Goal: Transaction & Acquisition: Purchase product/service

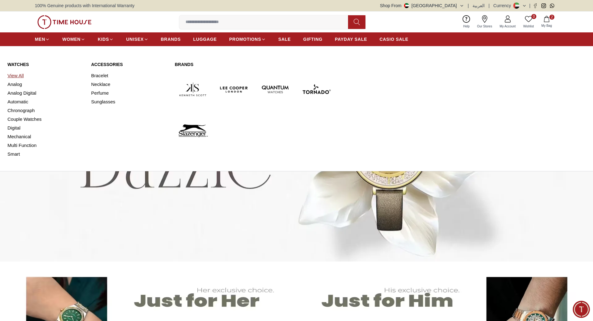
click at [14, 71] on link "View All" at bounding box center [45, 75] width 76 height 9
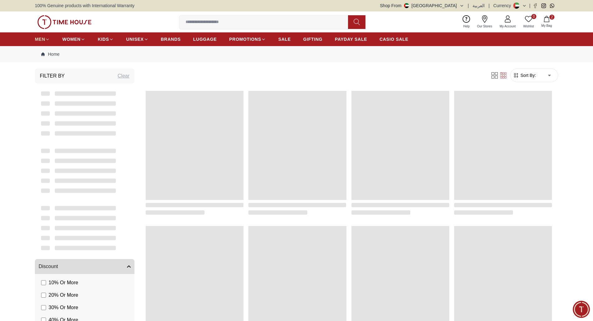
click at [42, 40] on span "MEN" at bounding box center [40, 39] width 10 height 6
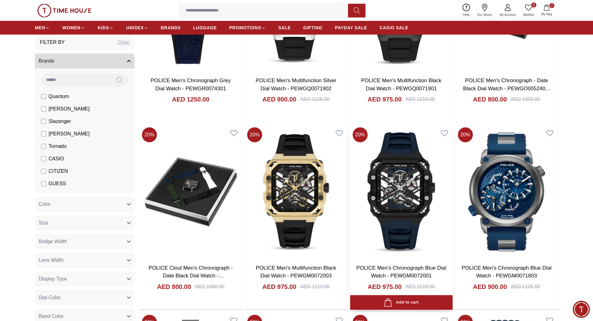
scroll to position [916, 0]
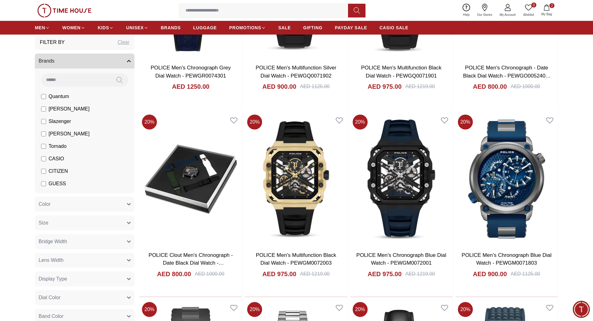
click at [129, 63] on button "Brands" at bounding box center [85, 61] width 100 height 15
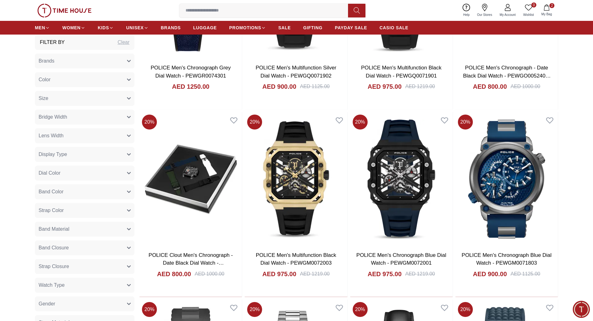
click at [119, 99] on button "Size" at bounding box center [85, 98] width 100 height 15
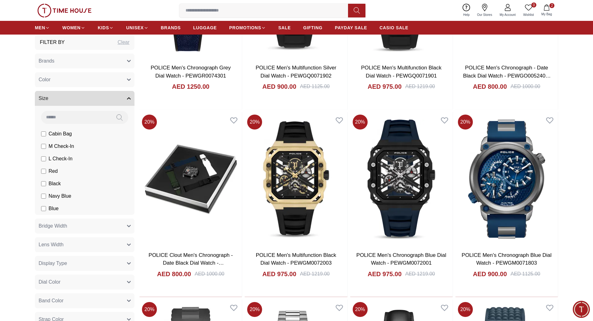
click at [119, 99] on button "Size" at bounding box center [85, 98] width 100 height 15
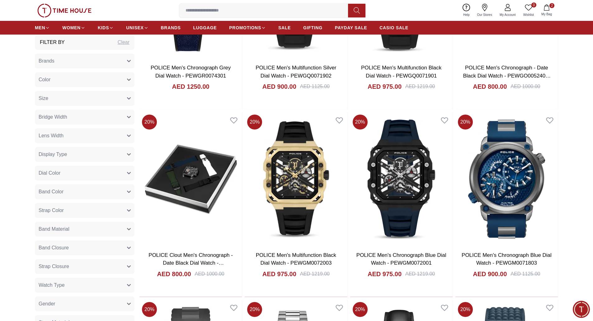
click at [119, 99] on button "Size" at bounding box center [85, 98] width 100 height 15
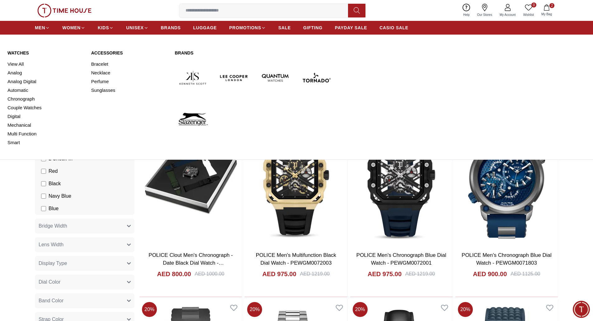
click at [17, 52] on link "Watches" at bounding box center [45, 53] width 76 height 6
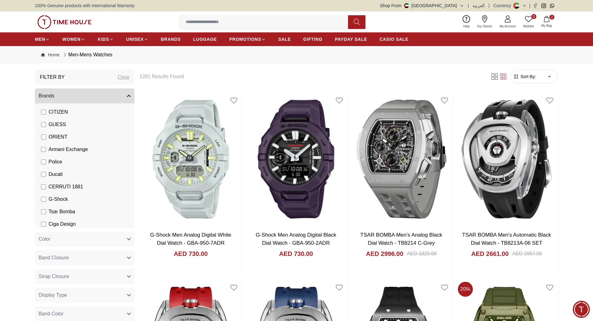
scroll to position [96, 0]
click at [127, 92] on button "Brands" at bounding box center [85, 95] width 100 height 15
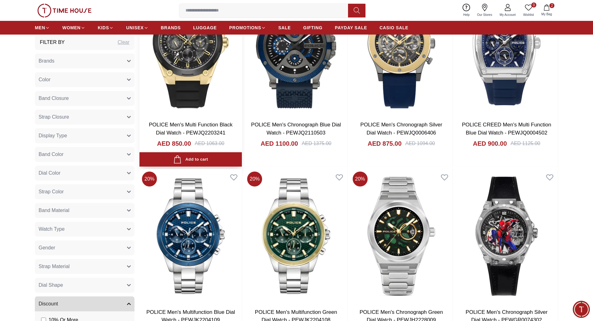
scroll to position [498, 0]
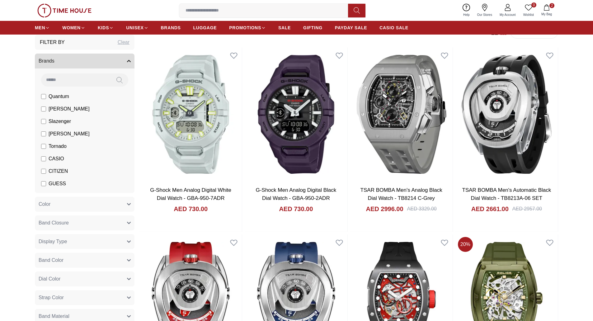
click at [127, 61] on icon "button" at bounding box center [129, 61] width 4 height 4
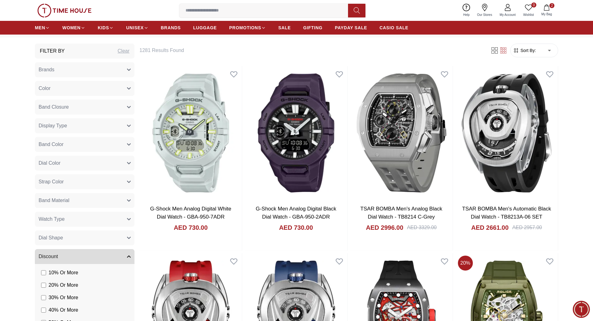
scroll to position [14, 0]
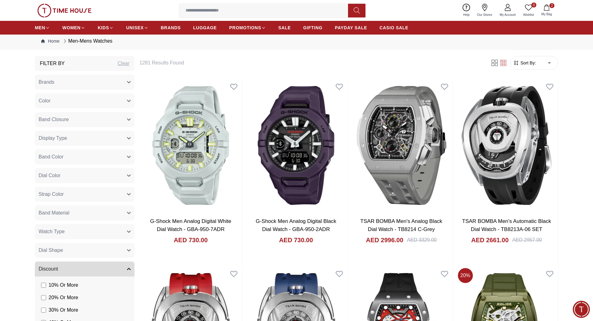
click at [128, 251] on icon "button" at bounding box center [129, 250] width 4 height 4
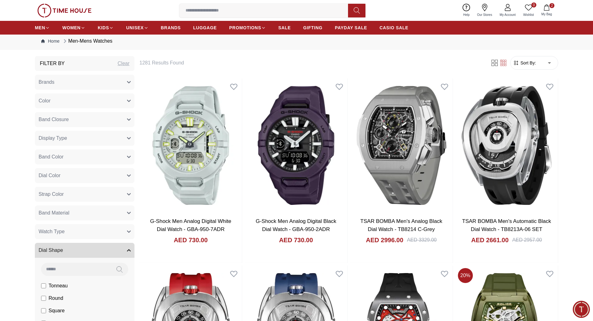
click at [128, 251] on icon "button" at bounding box center [129, 250] width 4 height 4
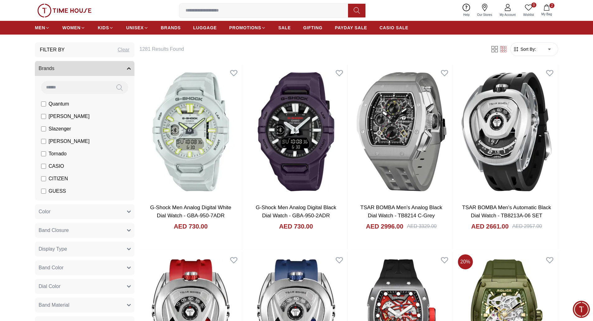
click at [130, 67] on icon "button" at bounding box center [129, 69] width 4 height 4
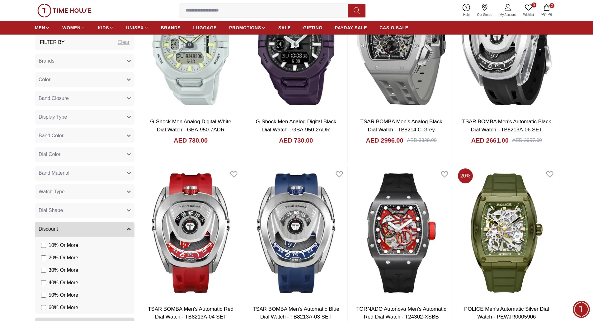
scroll to position [183, 0]
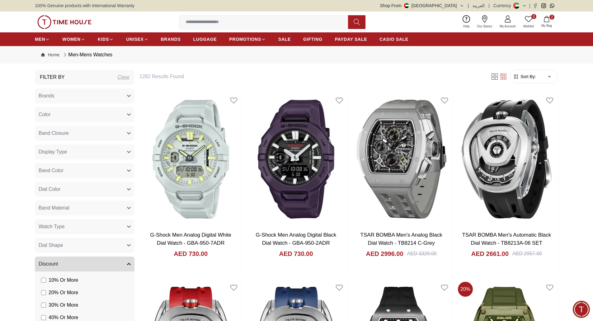
click at [131, 262] on button "Discount" at bounding box center [85, 263] width 100 height 15
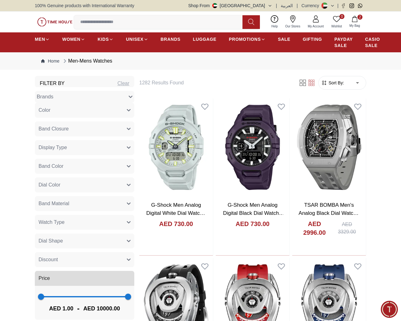
click at [127, 97] on button "Brands" at bounding box center [85, 97] width 100 height 12
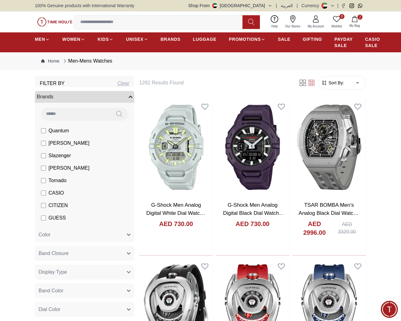
click at [127, 97] on button "Brands" at bounding box center [85, 97] width 100 height 12
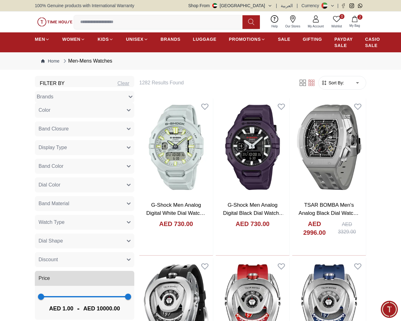
click at [127, 97] on button "Brands" at bounding box center [85, 97] width 100 height 12
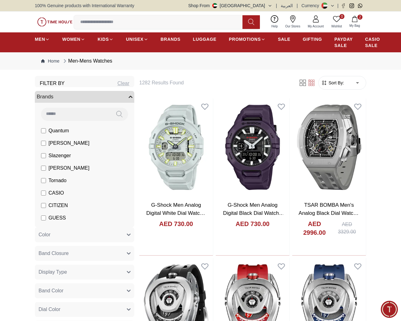
click at [128, 232] on button "Color" at bounding box center [85, 234] width 100 height 15
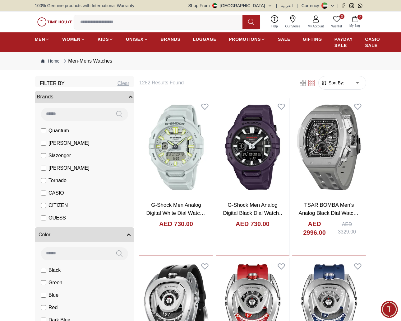
click at [128, 232] on button "Color" at bounding box center [85, 234] width 100 height 15
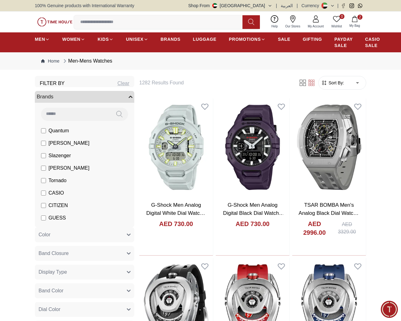
click at [132, 98] on icon "button" at bounding box center [131, 97] width 4 height 4
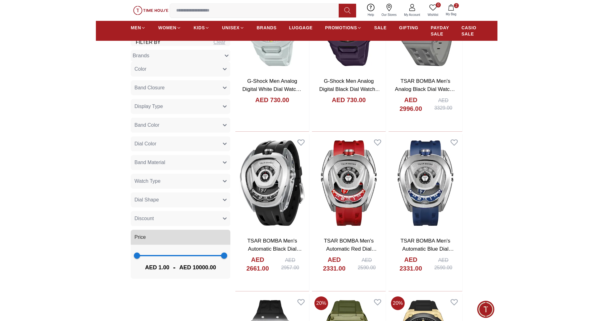
scroll to position [187, 0]
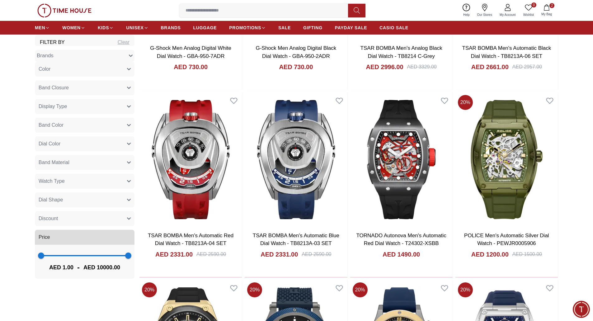
click at [591, 4] on div "0 Wishlist 2 My Bag Help Our Stores My Account 0 Wishlist 2 My Bag" at bounding box center [296, 10] width 593 height 21
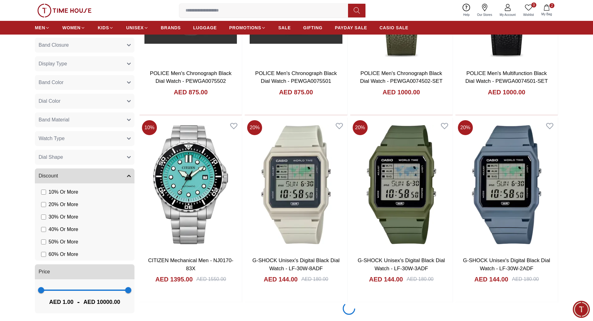
scroll to position [719, 0]
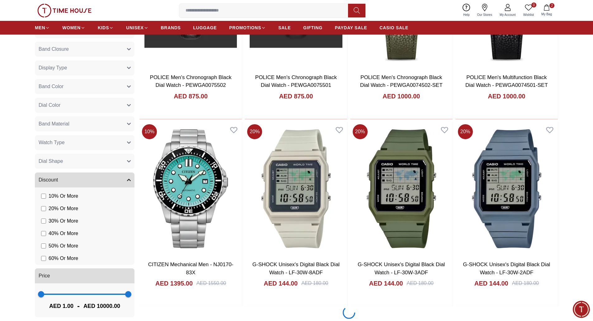
click at [129, 178] on icon "button" at bounding box center [129, 180] width 4 height 4
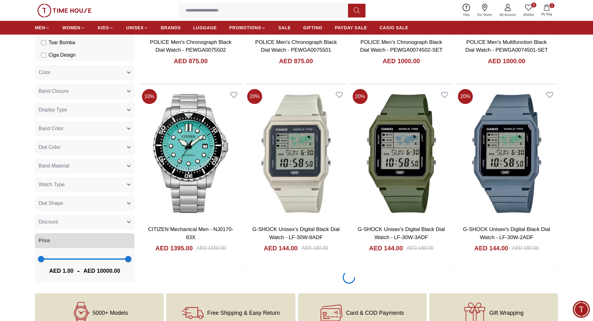
scroll to position [844, 0]
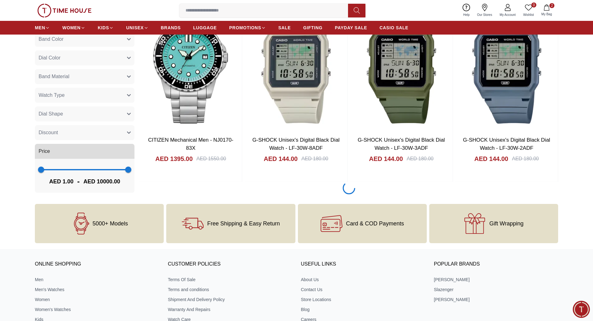
click at [83, 169] on span "1 10000" at bounding box center [84, 169] width 87 height 9
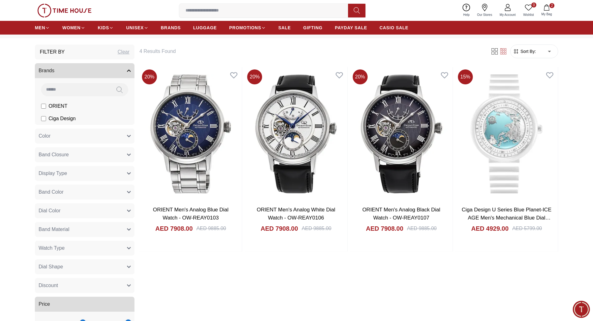
scroll to position [93, 0]
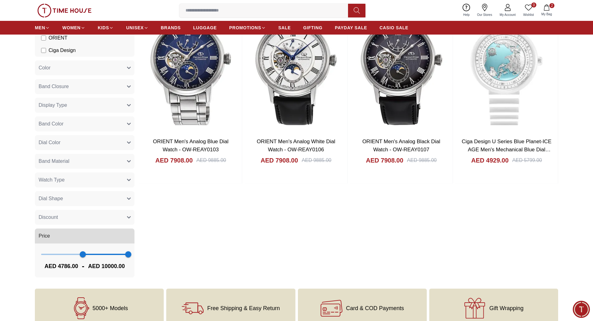
type input "***"
click at [49, 254] on span "4786 10000" at bounding box center [84, 254] width 87 height 9
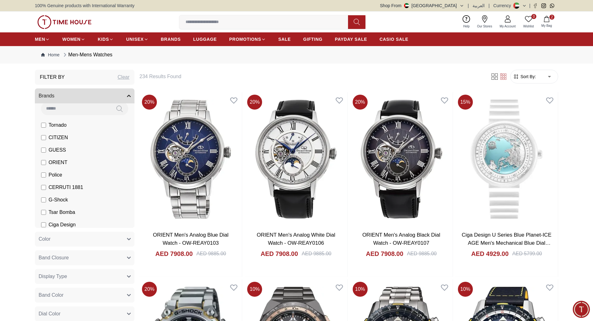
scroll to position [9, 0]
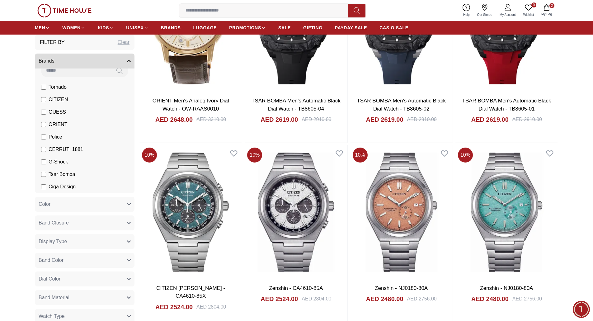
scroll to position [871, 0]
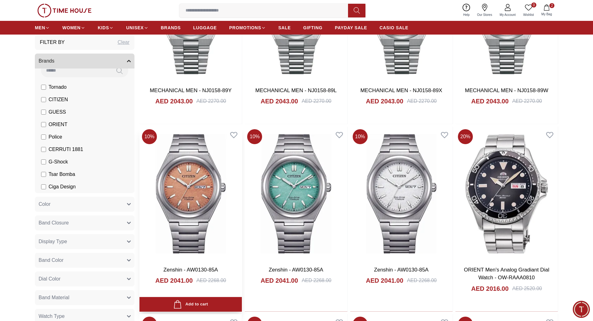
scroll to position [2171, 0]
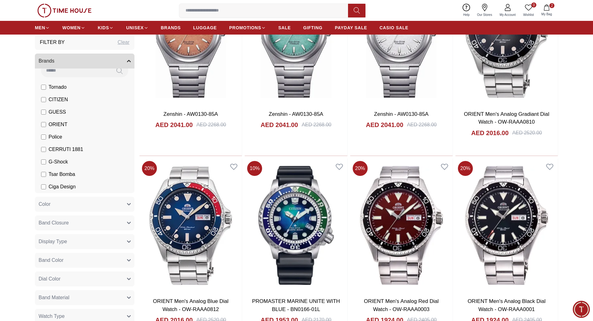
click at [128, 60] on icon "button" at bounding box center [129, 61] width 4 height 4
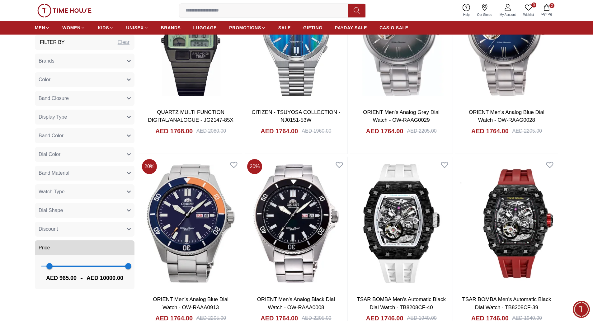
scroll to position [2934, 0]
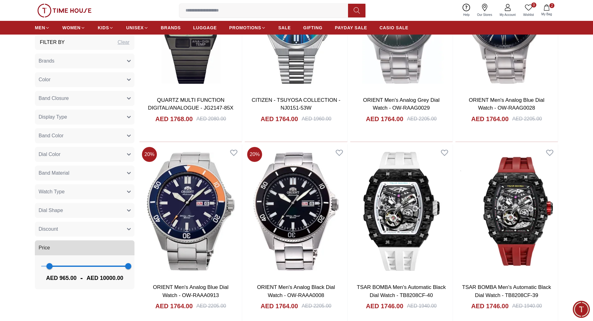
click at [124, 231] on button "Discount" at bounding box center [85, 229] width 100 height 15
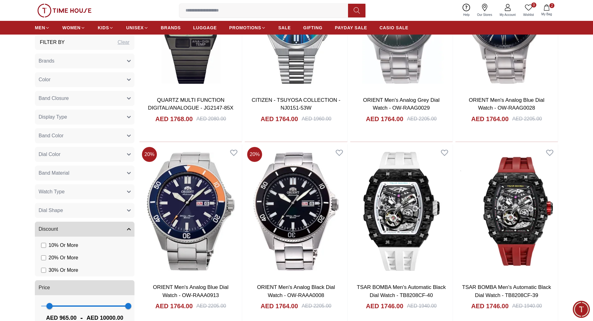
click at [124, 231] on button "Discount" at bounding box center [85, 229] width 100 height 15
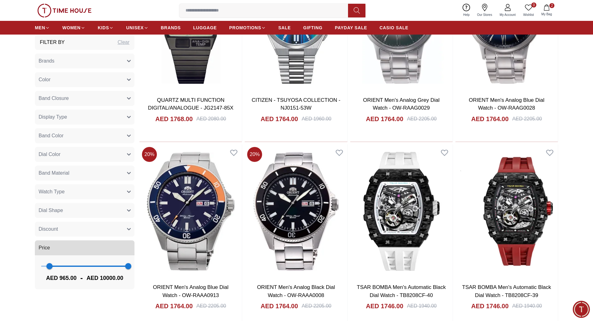
click at [124, 231] on button "Discount" at bounding box center [85, 229] width 100 height 15
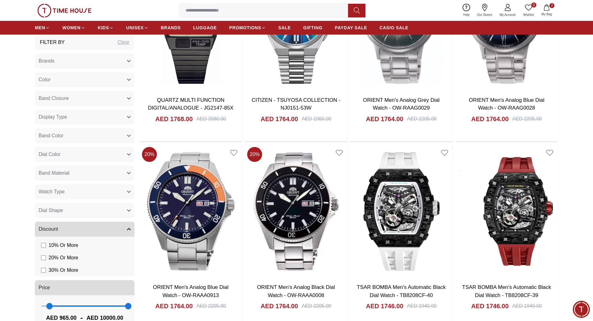
click at [124, 231] on button "Discount" at bounding box center [85, 229] width 100 height 15
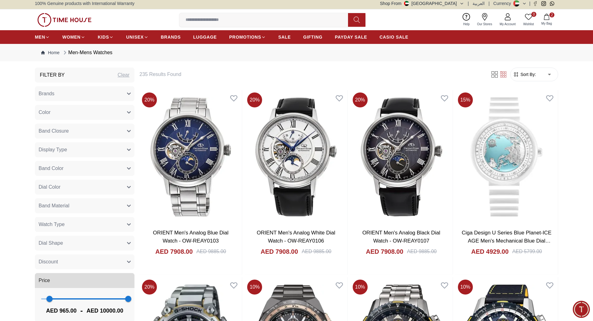
scroll to position [0, 0]
